Goal: Information Seeking & Learning: Learn about a topic

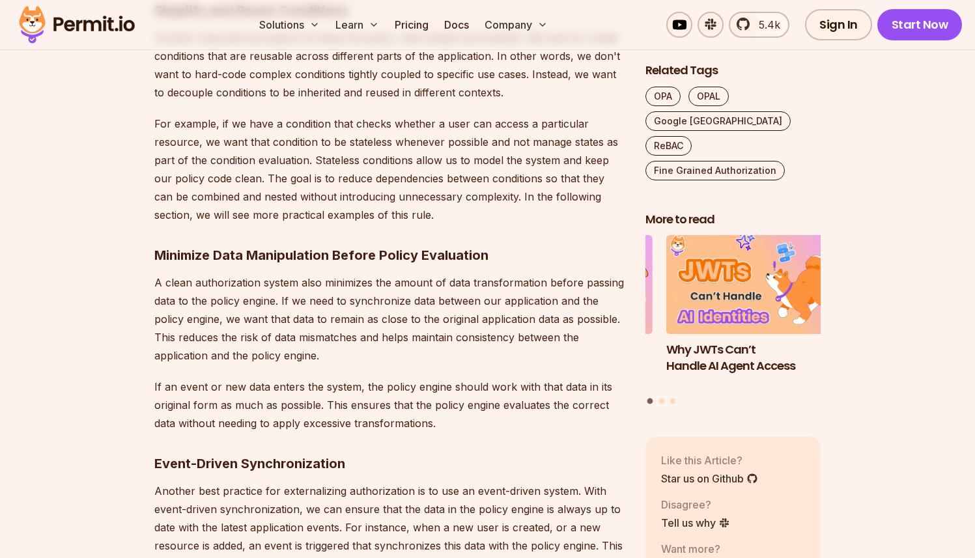
scroll to position [1853, 0]
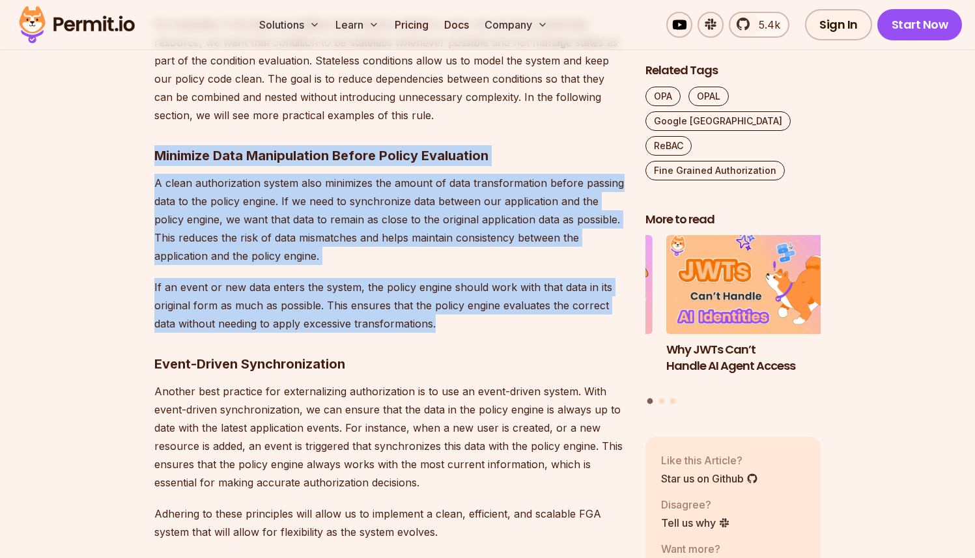
drag, startPoint x: 160, startPoint y: 143, endPoint x: 513, endPoint y: 318, distance: 394.6
click at [513, 318] on p "If an event or new data enters the system, the policy engine should work with t…" at bounding box center [389, 305] width 470 height 55
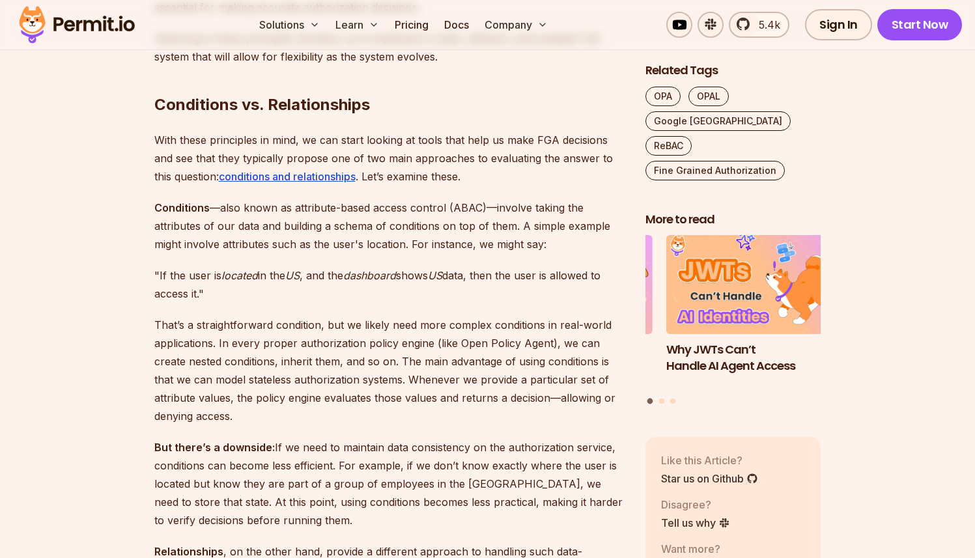
scroll to position [2329, 0]
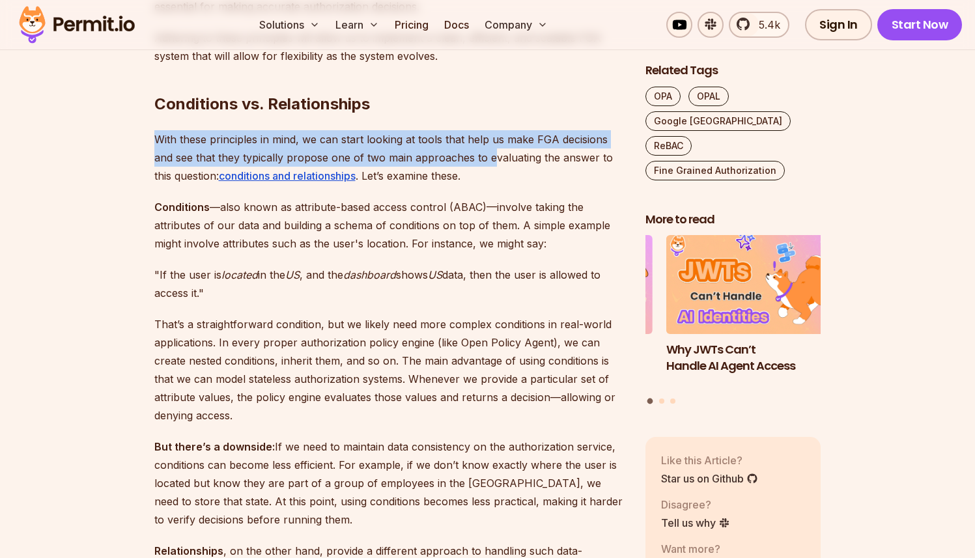
drag, startPoint x: 442, startPoint y: 112, endPoint x: 495, endPoint y: 160, distance: 71.0
click at [495, 160] on p "With these principles in mind, we can start looking at tools that help us make …" at bounding box center [389, 157] width 470 height 55
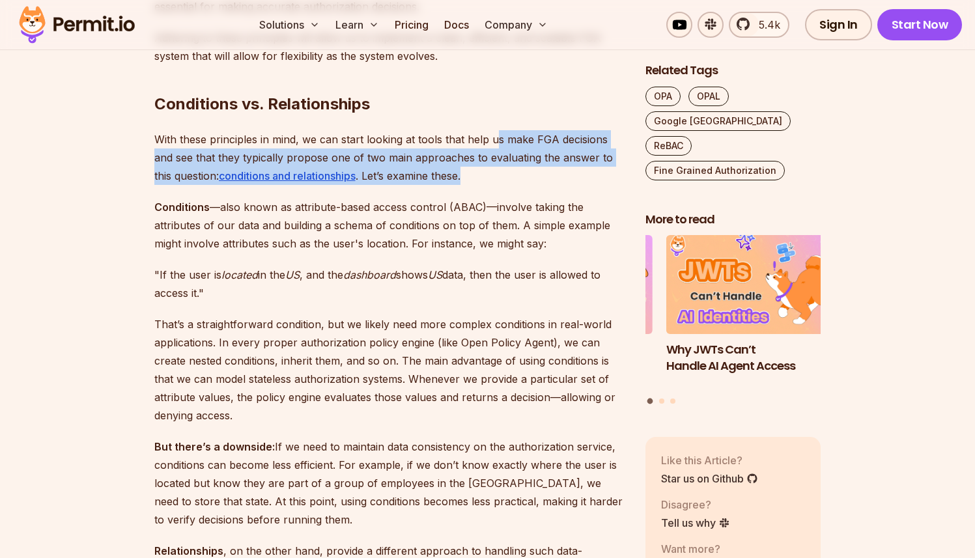
drag, startPoint x: 498, startPoint y: 152, endPoint x: 488, endPoint y: 119, distance: 34.4
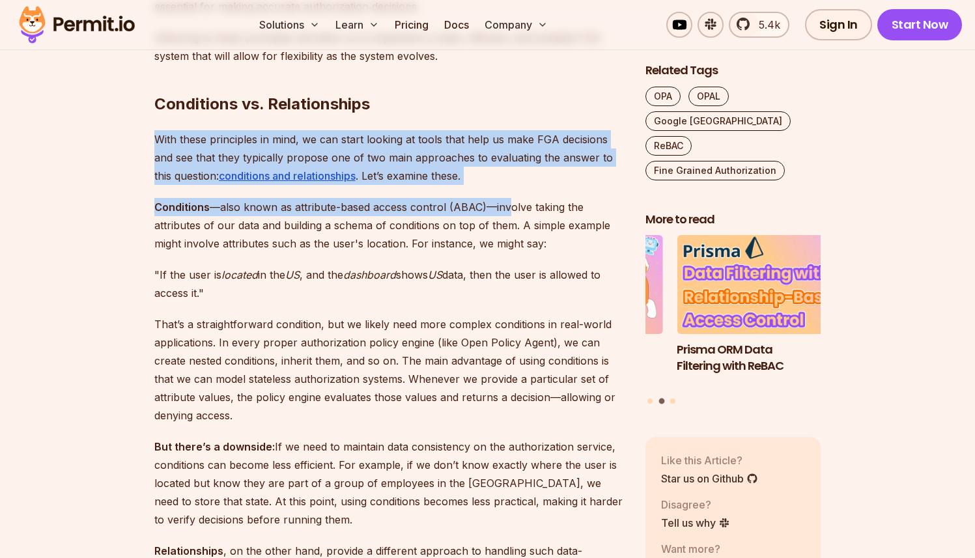
drag, startPoint x: 485, startPoint y: 122, endPoint x: 504, endPoint y: 199, distance: 79.1
click at [504, 199] on p "Conditions —also known as attribute-based access control (ABAC)—involve taking …" at bounding box center [389, 225] width 470 height 55
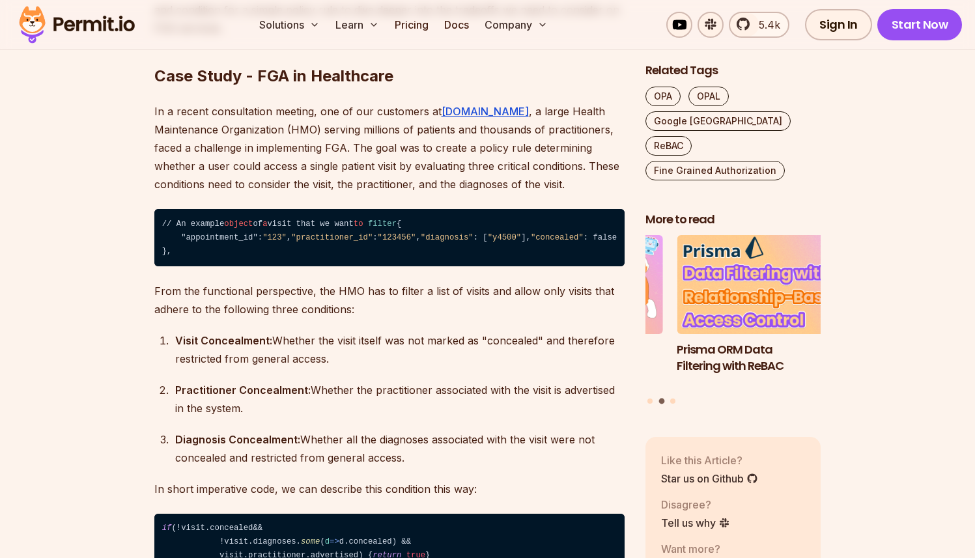
scroll to position [3624, 0]
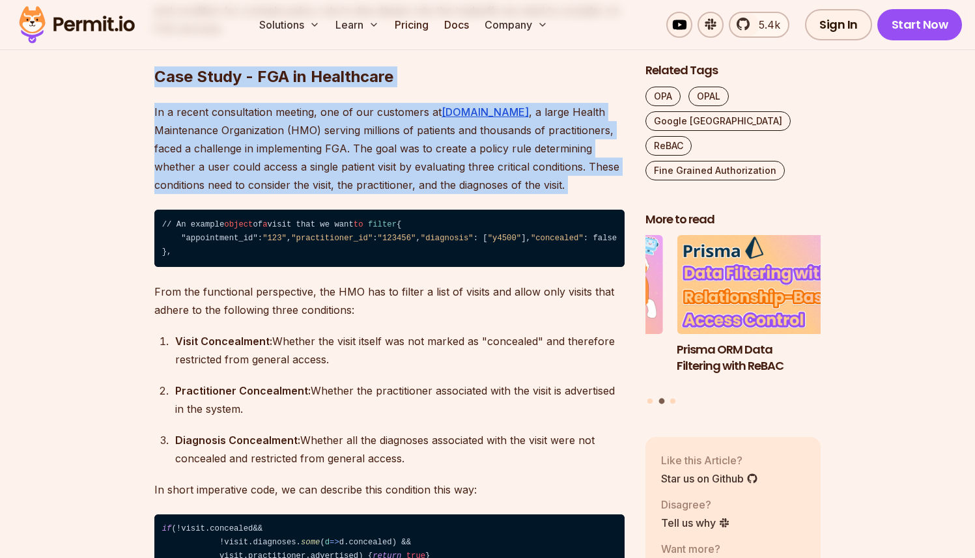
drag, startPoint x: 199, startPoint y: 72, endPoint x: 539, endPoint y: 195, distance: 362.4
drag, startPoint x: 539, startPoint y: 195, endPoint x: 546, endPoint y: 190, distance: 9.3
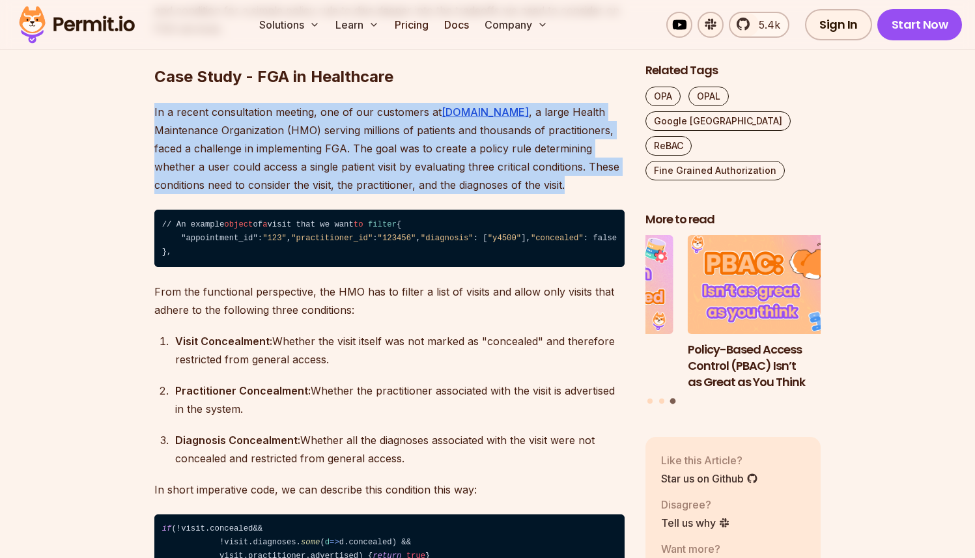
drag, startPoint x: 541, startPoint y: 188, endPoint x: 66, endPoint y: 118, distance: 479.9
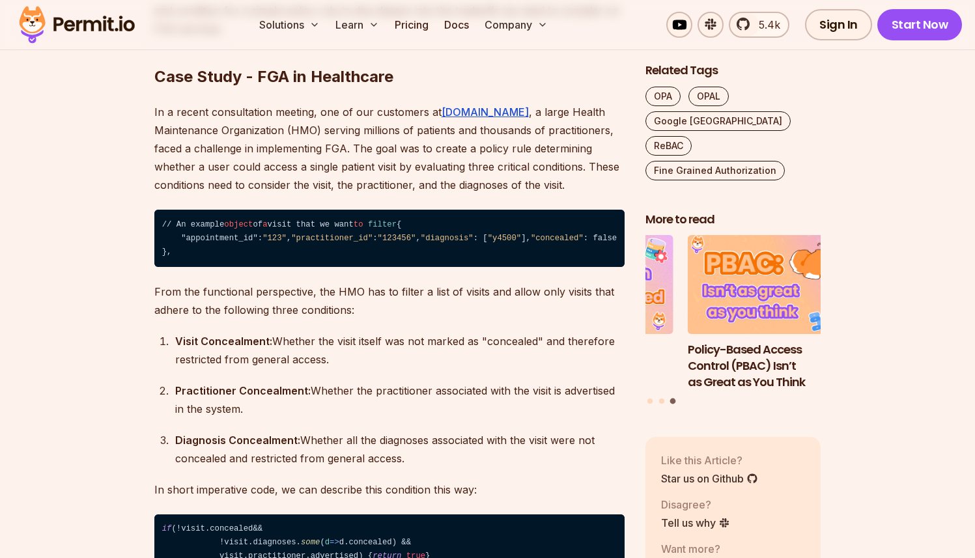
drag, startPoint x: 135, startPoint y: 338, endPoint x: 507, endPoint y: 513, distance: 410.2
click at [507, 468] on div "Diagnosis Concealment: Whether all the diagnoses associated with the visit were…" at bounding box center [399, 449] width 449 height 36
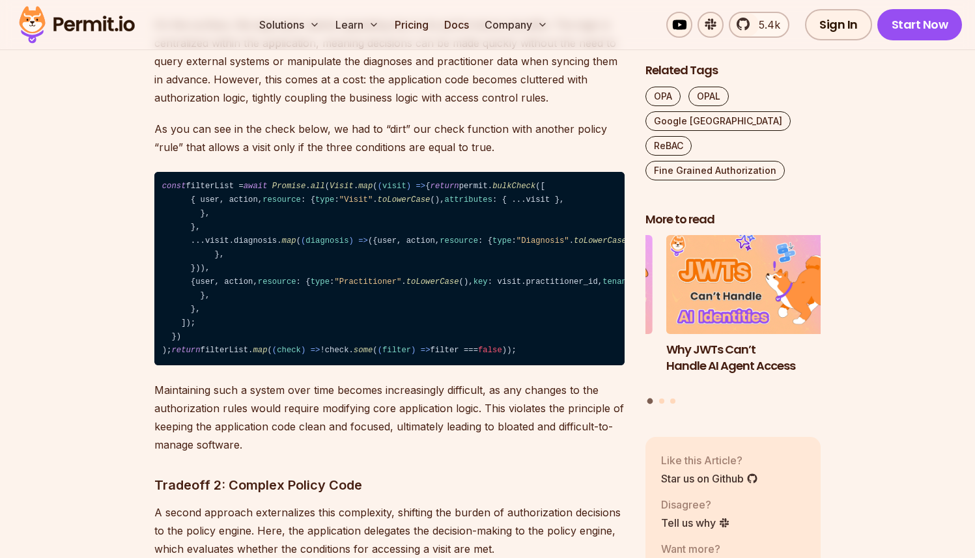
scroll to position [4802, 0]
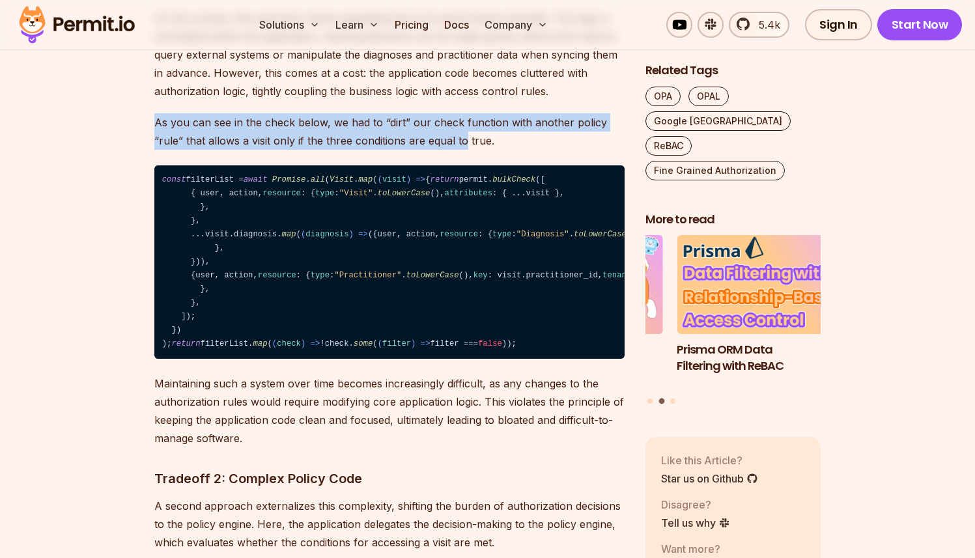
drag, startPoint x: 363, startPoint y: 184, endPoint x: 468, endPoint y: 224, distance: 112.1
drag, startPoint x: 501, startPoint y: 227, endPoint x: 110, endPoint y: 184, distance: 393.1
click at [110, 184] on section "Table of Contents In a world full of data that is processed in distributed micr…" at bounding box center [487, 20] width 975 height 8104
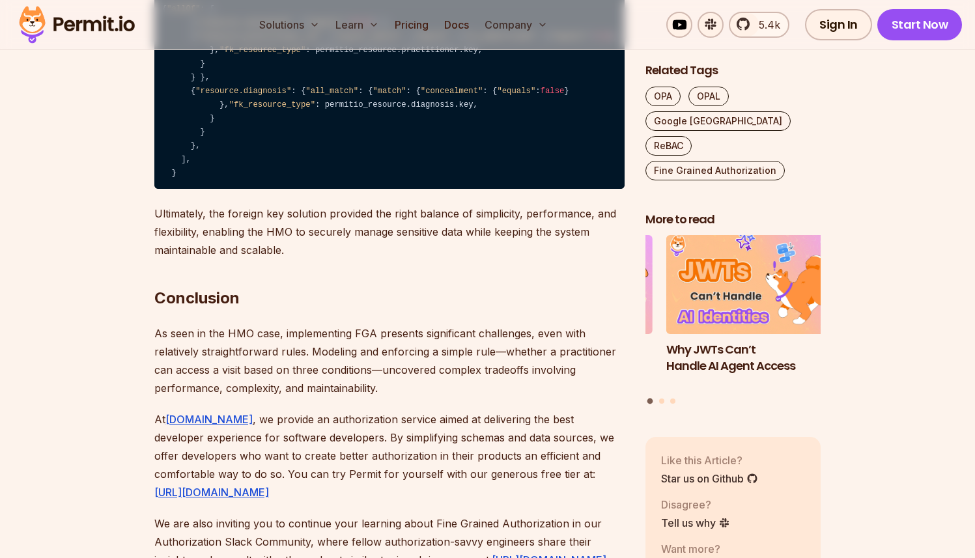
scroll to position [8341, 0]
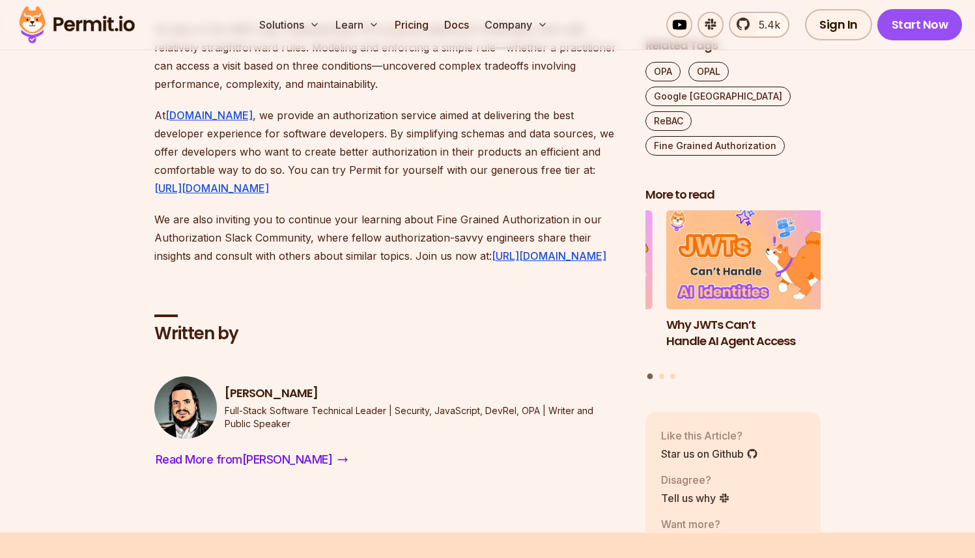
drag, startPoint x: 204, startPoint y: 171, endPoint x: 371, endPoint y: 466, distance: 338.3
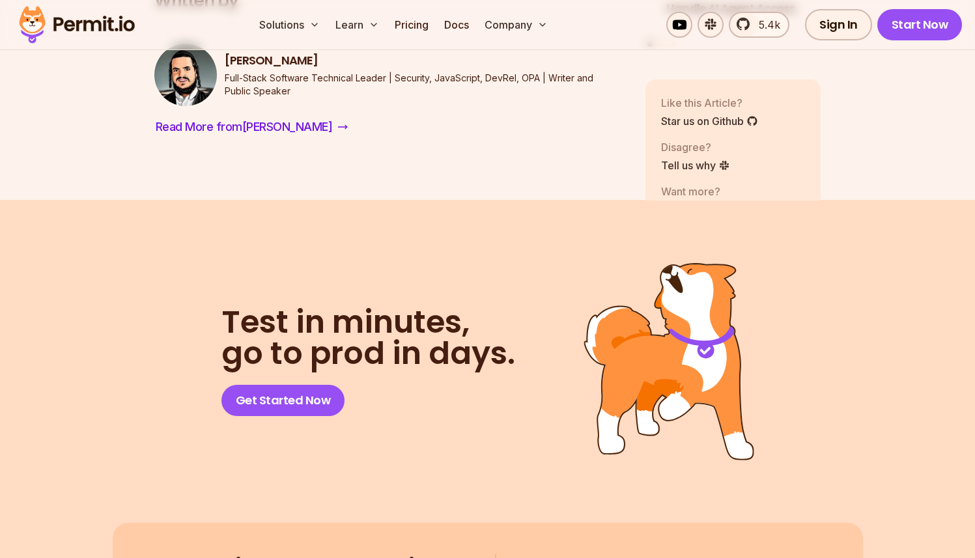
scroll to position [8808, 0]
